Goal: Task Accomplishment & Management: Manage account settings

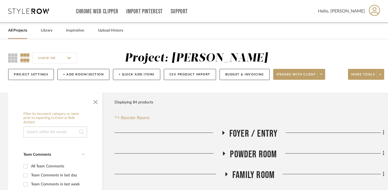
click at [51, 60] on input "SHOW ME" at bounding box center [54, 58] width 45 height 11
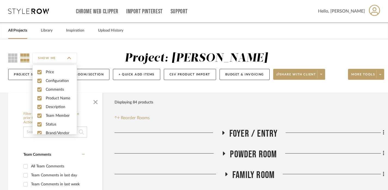
click at [59, 59] on input "SHOW ME" at bounding box center [54, 58] width 45 height 11
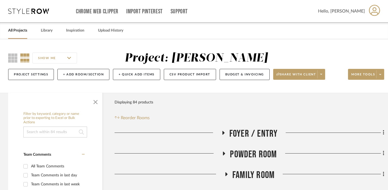
click at [20, 34] on link "All Projects" at bounding box center [17, 30] width 19 height 7
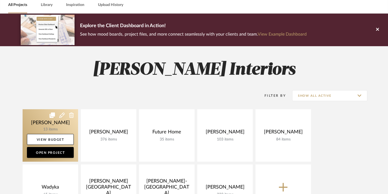
scroll to position [27, 0]
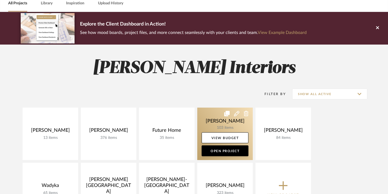
click at [225, 131] on link at bounding box center [225, 134] width 56 height 53
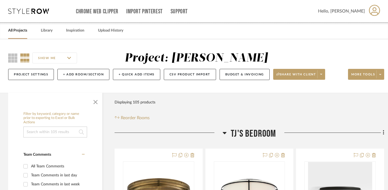
click at [225, 134] on icon at bounding box center [225, 133] width 4 height 7
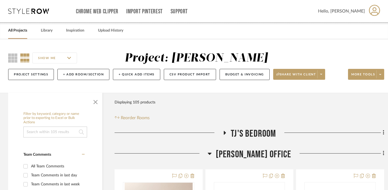
click at [212, 154] on icon at bounding box center [210, 154] width 4 height 2
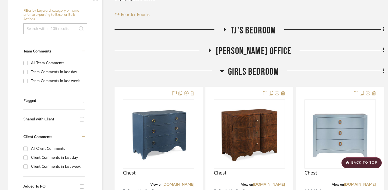
scroll to position [97, 0]
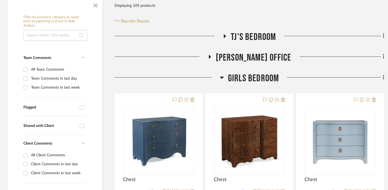
click at [213, 59] on icon at bounding box center [209, 57] width 7 height 4
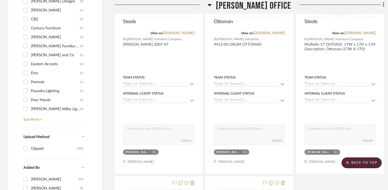
scroll to position [475, 0]
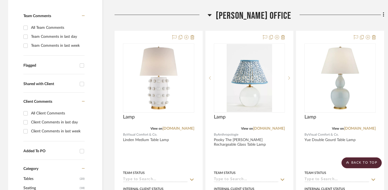
scroll to position [138, 0]
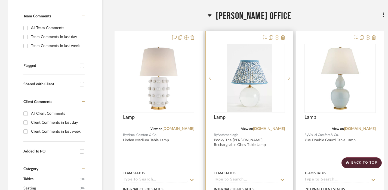
click at [276, 39] on icon at bounding box center [277, 37] width 4 height 4
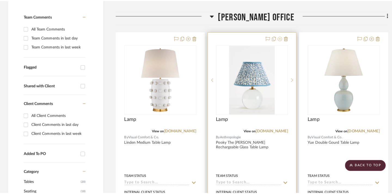
scroll to position [0, 0]
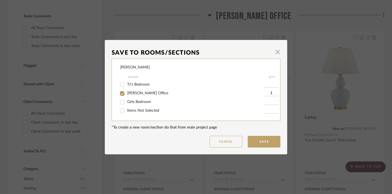
click at [120, 102] on input "Girls Bedroom" at bounding box center [122, 102] width 9 height 9
checkbox input "true"
type input "1"
click at [122, 97] on input "[PERSON_NAME] Office" at bounding box center [122, 93] width 9 height 9
checkbox input "false"
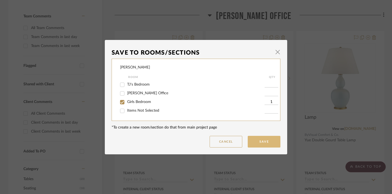
click at [257, 143] on button "Save" at bounding box center [264, 142] width 33 height 12
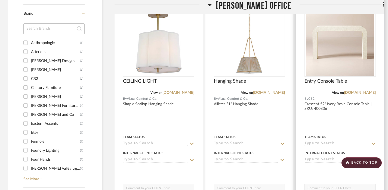
scroll to position [409, 0]
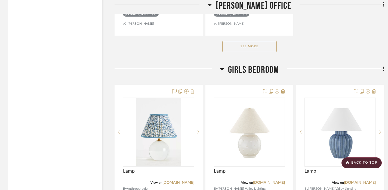
scroll to position [852, 0]
